Goal: Task Accomplishment & Management: Complete application form

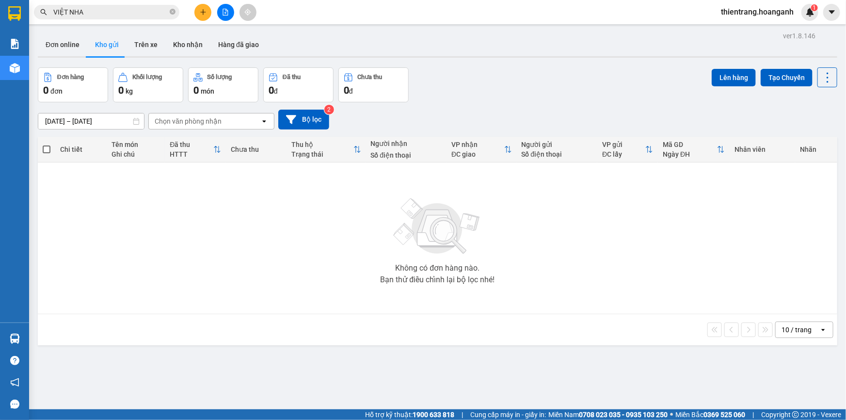
click at [228, 14] on icon "file-add" at bounding box center [225, 12] width 7 height 7
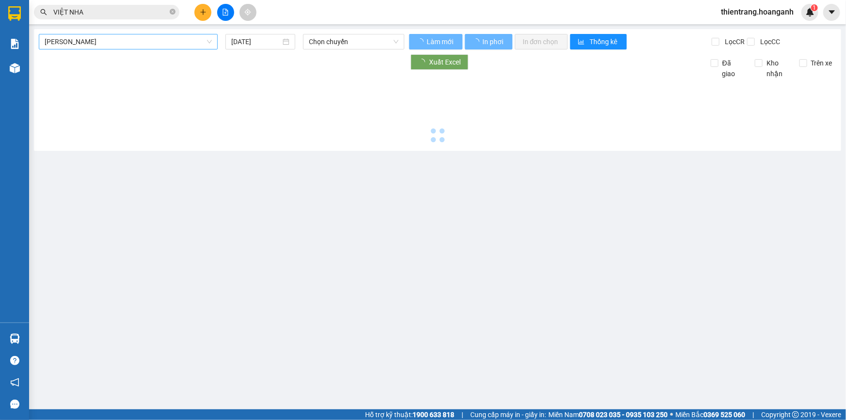
click at [126, 38] on span "Hồ Chí Minh - Phan Rang" at bounding box center [128, 41] width 167 height 15
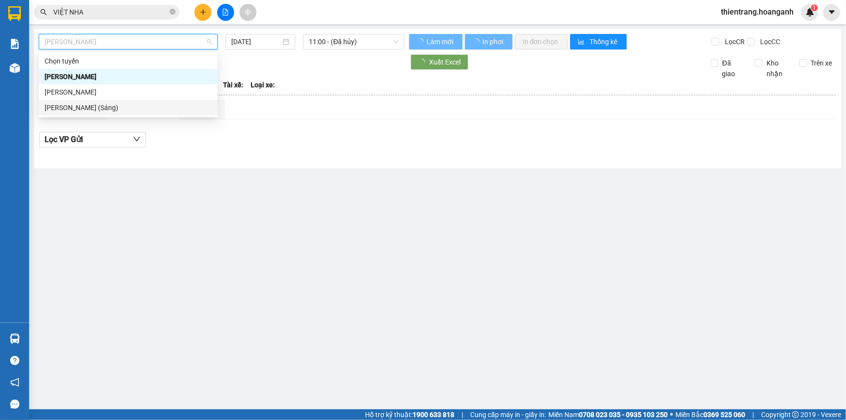
drag, startPoint x: 151, startPoint y: 108, endPoint x: 250, endPoint y: 68, distance: 106.3
click at [151, 108] on div "Hồ Chí Minh - Phan Rang (Sáng)" at bounding box center [128, 107] width 167 height 11
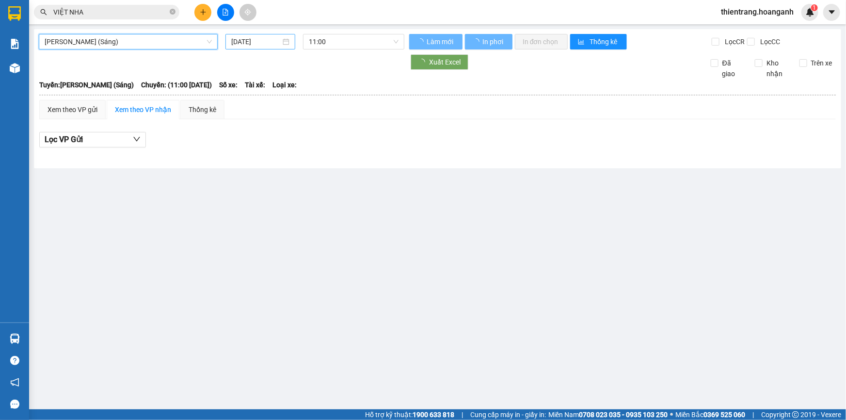
click at [265, 44] on input "12/10/2025" at bounding box center [255, 41] width 49 height 11
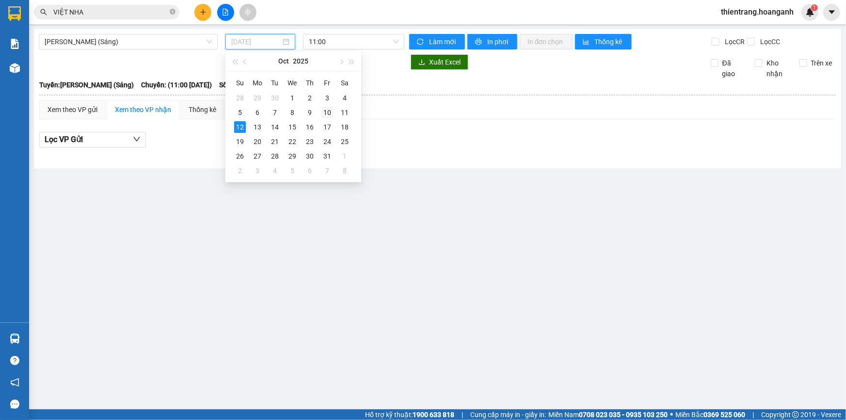
click at [322, 111] on div "10" at bounding box center [327, 113] width 12 height 12
type input "10/10/2025"
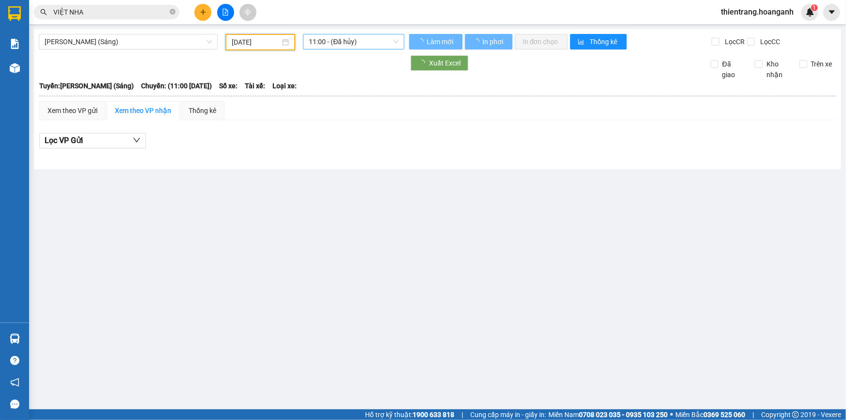
click at [357, 39] on span "11:00 - (Đã hủy)" at bounding box center [354, 41] width 90 height 15
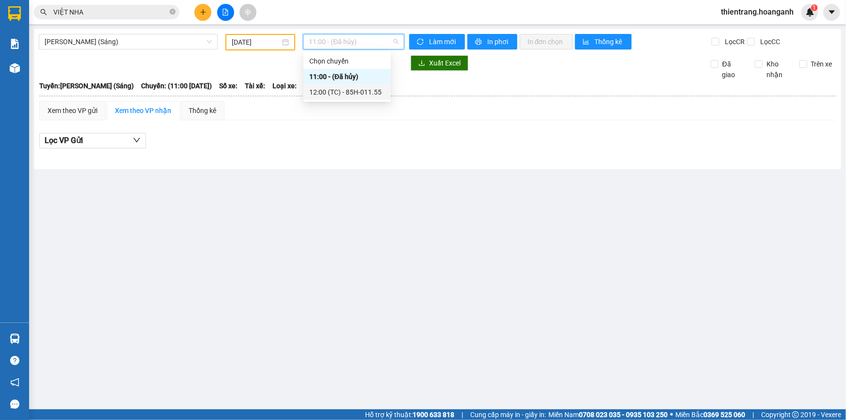
click at [364, 95] on div "12:00 (TC) - 85H-011.55" at bounding box center [347, 92] width 76 height 11
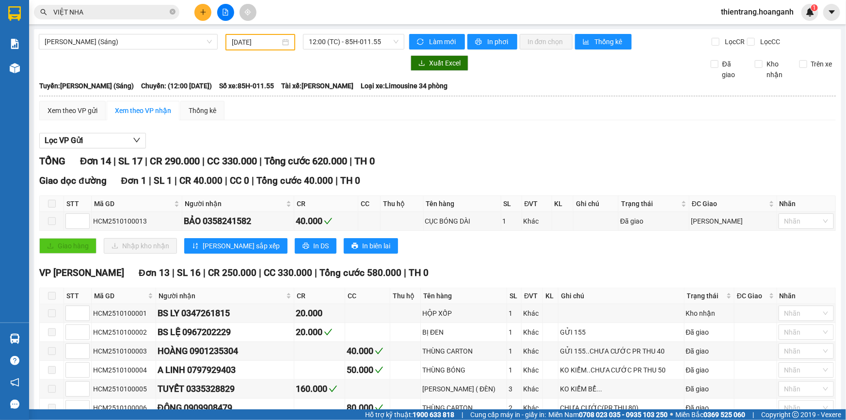
click at [499, 49] on div "Làm mới In phơi In đơn chọn Thống kê" at bounding box center [560, 42] width 302 height 16
click at [499, 45] on span "In phơi" at bounding box center [498, 41] width 22 height 11
click at [150, 45] on span "Hồ Chí Minh - Phan Rang (Sáng)" at bounding box center [128, 41] width 167 height 15
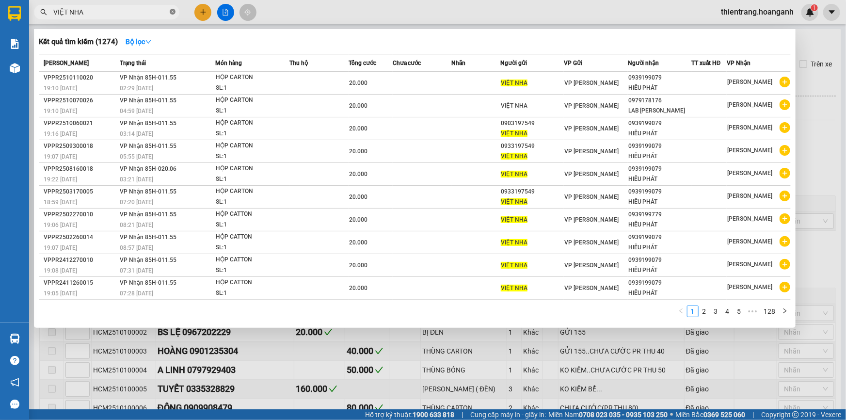
drag, startPoint x: 174, startPoint y: 10, endPoint x: 160, endPoint y: 12, distance: 14.7
click at [174, 10] on icon "close-circle" at bounding box center [173, 12] width 6 height 6
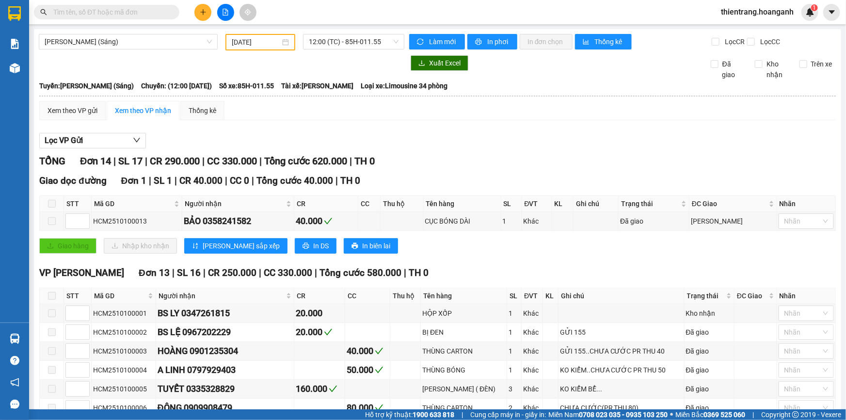
click at [160, 12] on input "text" at bounding box center [110, 12] width 114 height 11
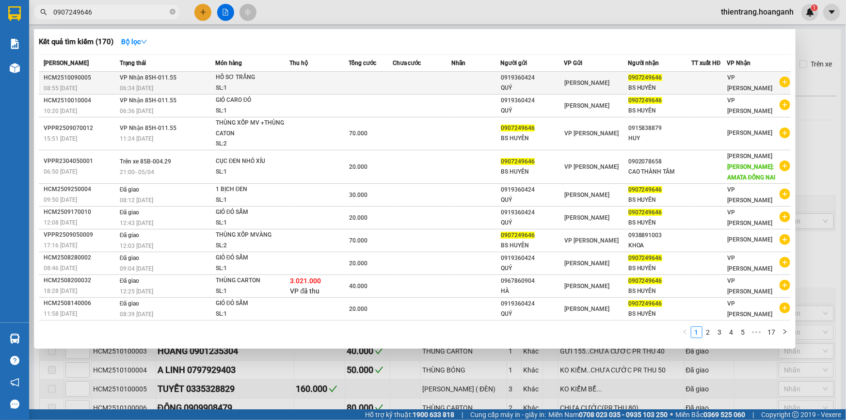
type input "0907249646"
click at [270, 85] on div "SL: 1" at bounding box center [252, 88] width 73 height 11
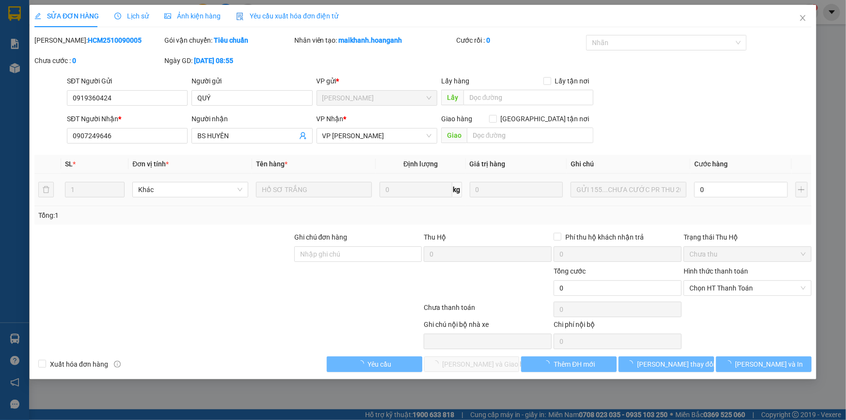
type input "0919360424"
type input "QUÝ"
type input "0907249646"
type input "BS HUYÊN"
type input "0"
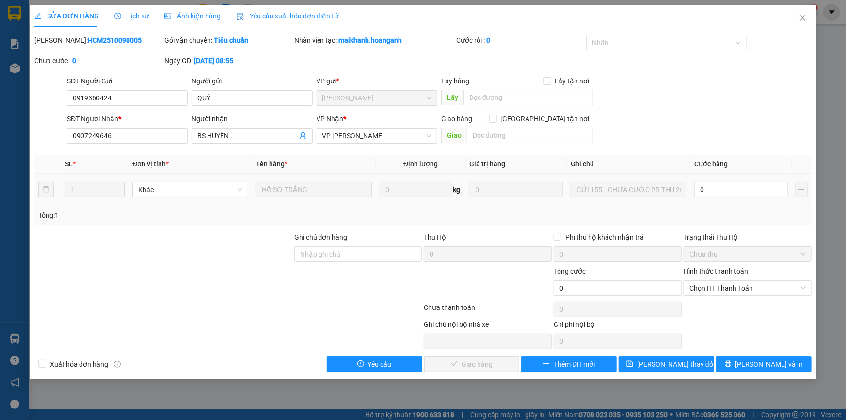
type input "2"
type input "20"
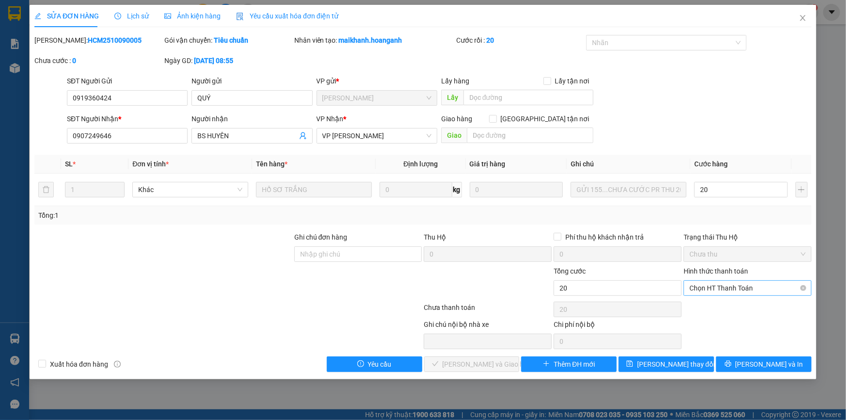
click at [735, 289] on span "Chọn HT Thanh Toán" at bounding box center [747, 288] width 116 height 15
type input "20"
type input "20.000"
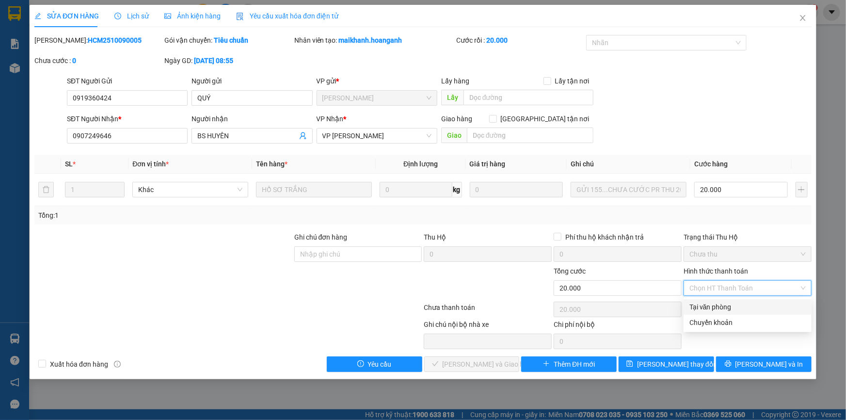
click at [727, 302] on div "Tại văn phòng" at bounding box center [747, 306] width 116 height 11
type input "0"
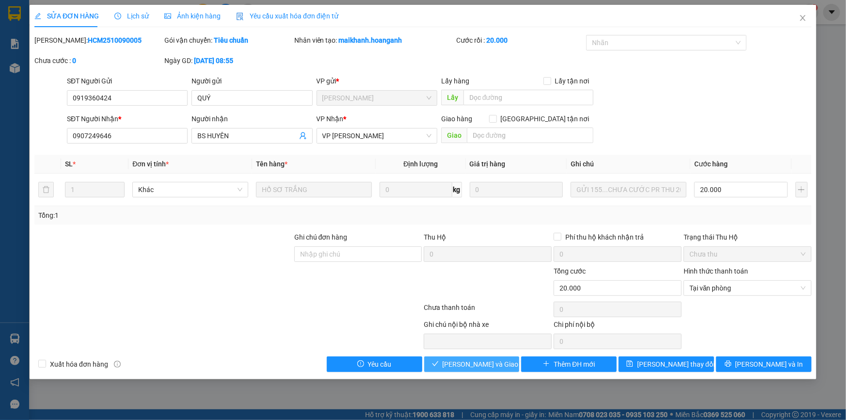
click at [496, 364] on span "Lưu và Giao hàng" at bounding box center [489, 364] width 93 height 11
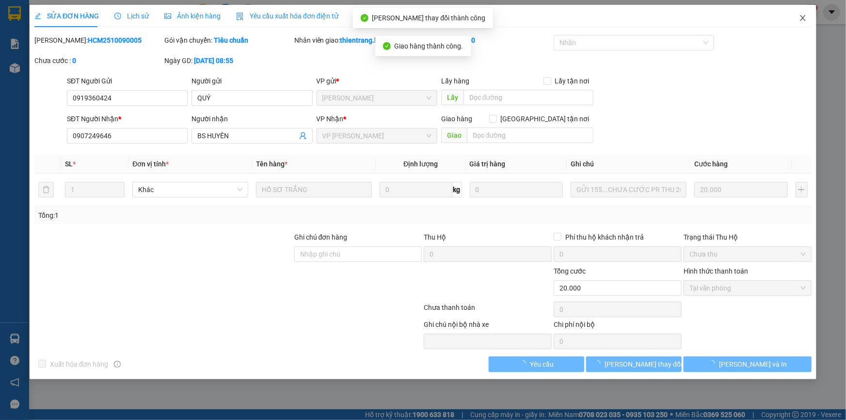
click at [807, 19] on span "Close" at bounding box center [802, 18] width 27 height 27
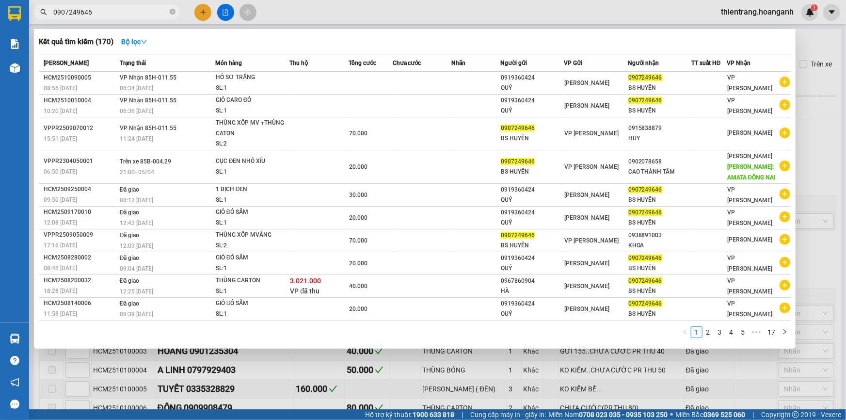
drag, startPoint x: 83, startPoint y: 13, endPoint x: 0, endPoint y: -9, distance: 85.6
click at [0, 0] on html "Kết quả tìm kiếm ( 170 ) Bộ lọc Mã ĐH Trạng thái Món hàng Thu hộ Tổng cước Chưa…" at bounding box center [423, 210] width 846 height 420
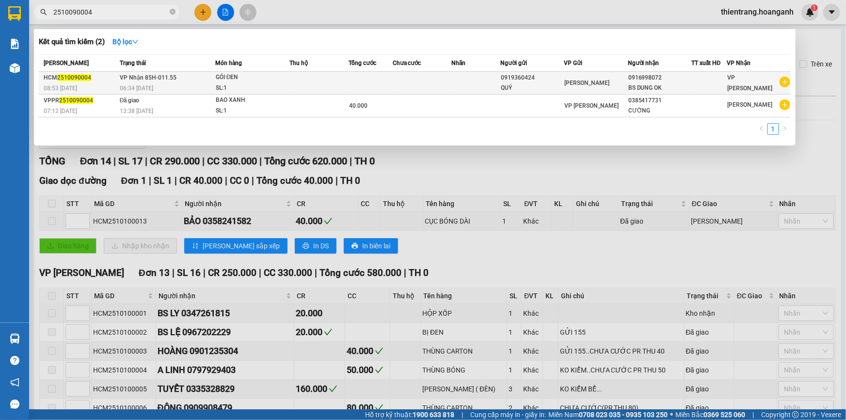
type input "2510090004"
click at [582, 84] on span "Hồ Chí Minh" at bounding box center [586, 82] width 45 height 7
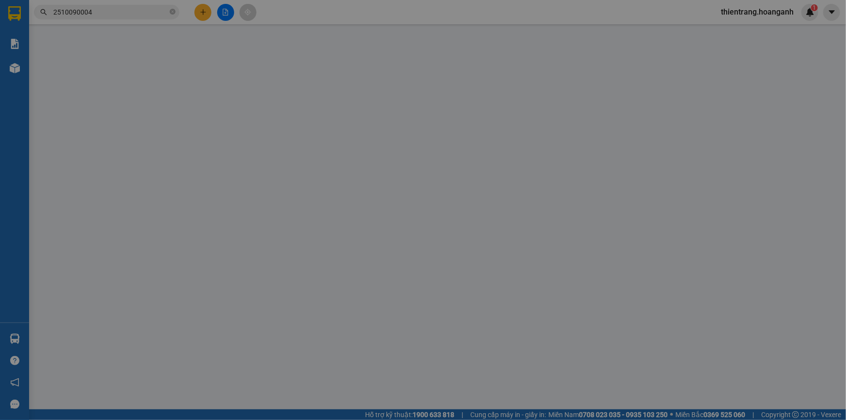
type input "0919360424"
type input "QUÝ"
type input "0916998072"
type input "BS DUNG OK"
type input "GIAO 11/10=30K"
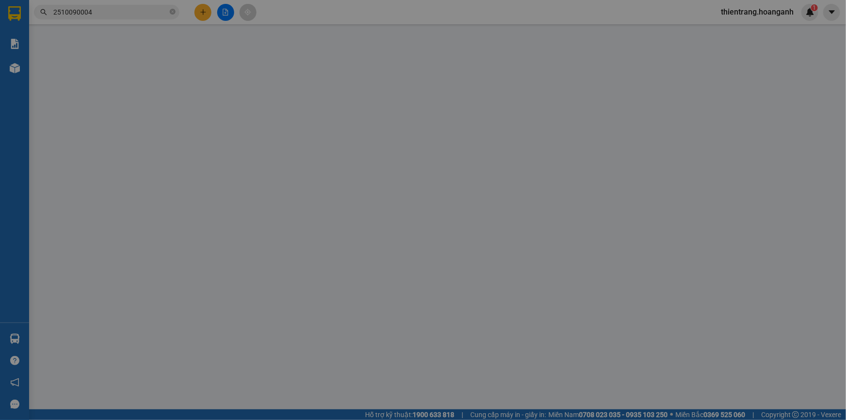
type input "0"
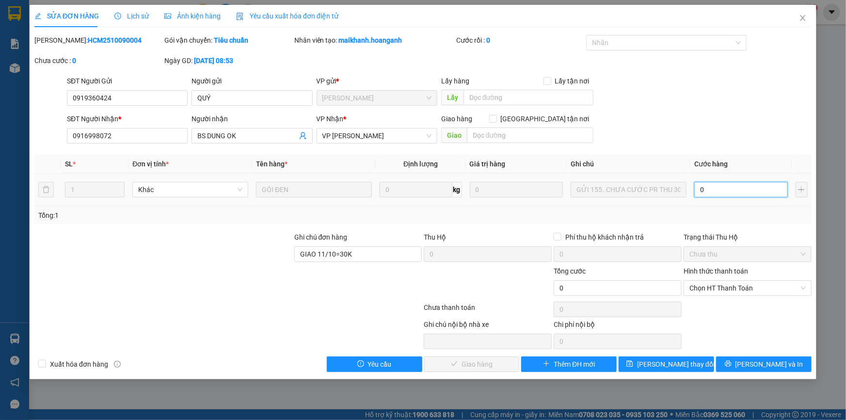
click at [741, 188] on input "0" at bounding box center [741, 190] width 94 height 16
type input "3"
type input "30"
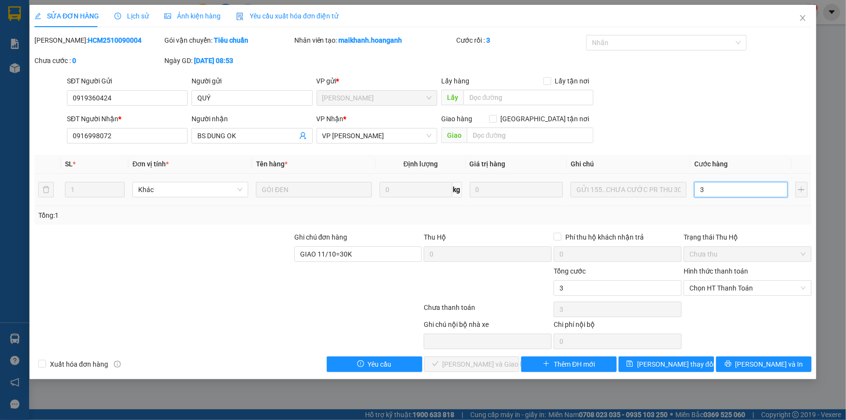
type input "30"
click at [735, 290] on span "Chọn HT Thanh Toán" at bounding box center [747, 288] width 116 height 15
type input "30"
type input "30.000"
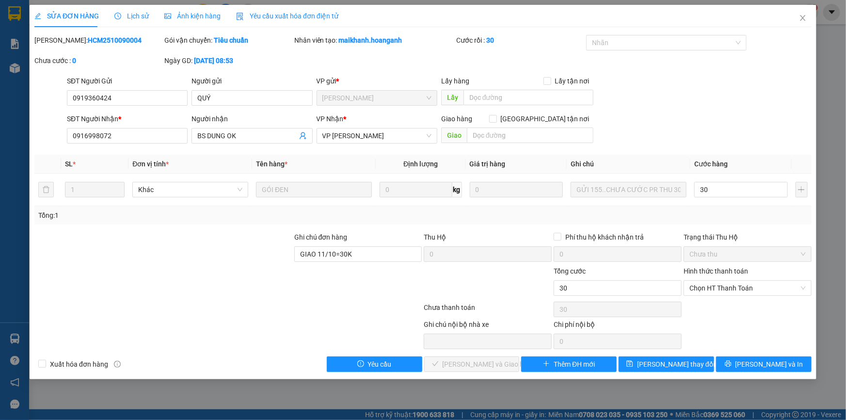
type input "30.000"
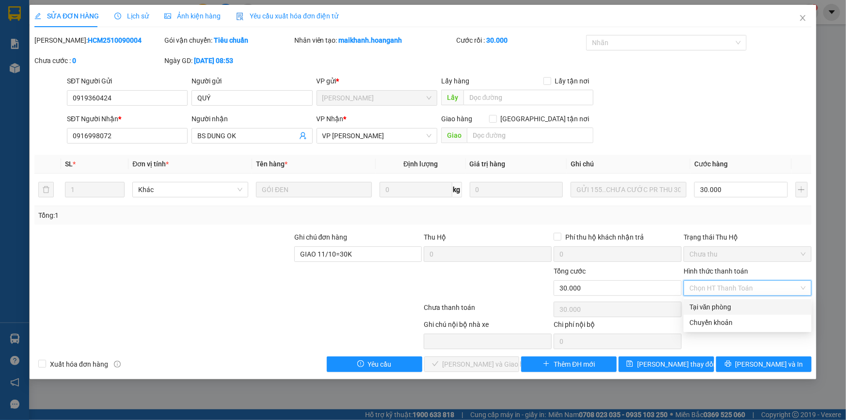
click at [730, 302] on div "Tại văn phòng" at bounding box center [747, 306] width 116 height 11
type input "0"
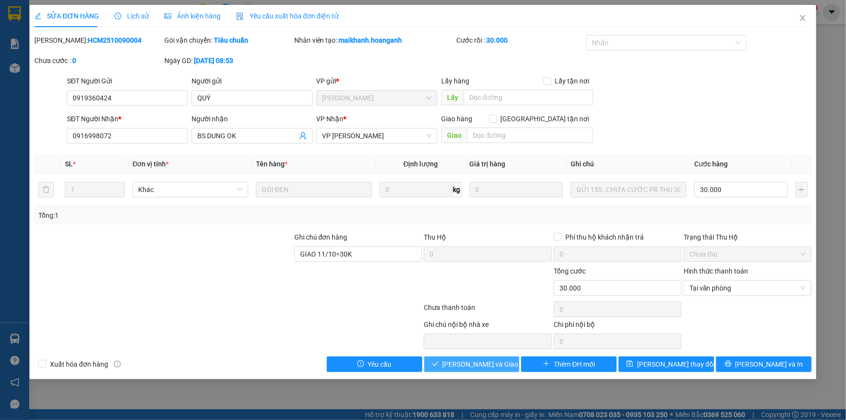
click at [499, 367] on span "Lưu và Giao hàng" at bounding box center [489, 364] width 93 height 11
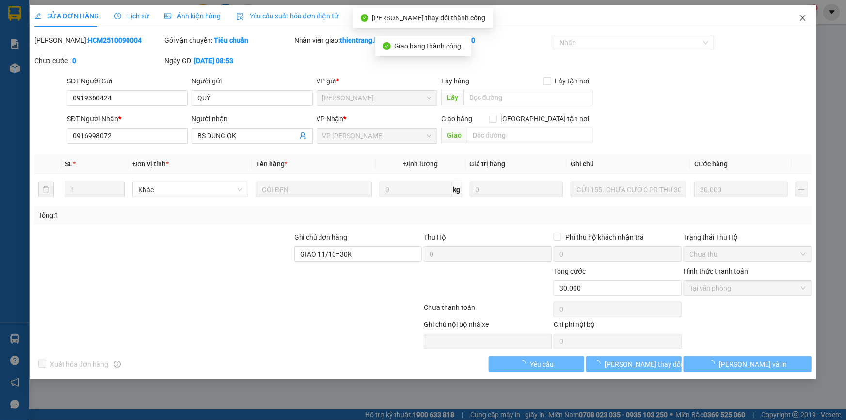
click at [800, 19] on icon "close" at bounding box center [803, 18] width 8 height 8
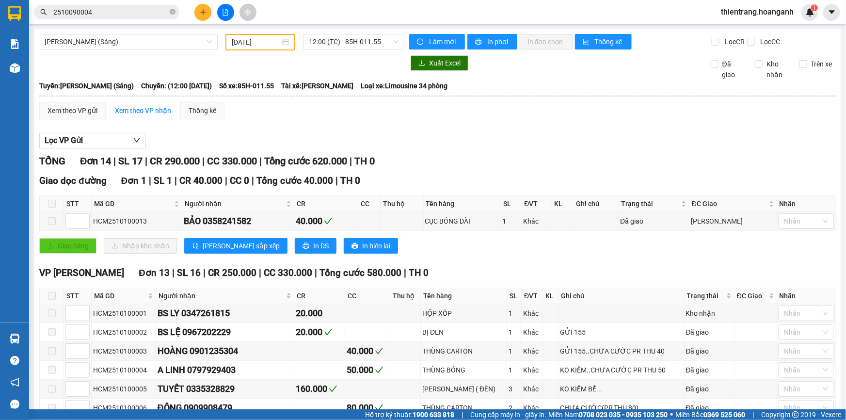
click at [765, 15] on span "thientrang.hoanganh" at bounding box center [757, 12] width 88 height 12
click at [727, 32] on span "Đăng xuất" at bounding box center [761, 30] width 68 height 11
